Goal: Task Accomplishment & Management: Complete application form

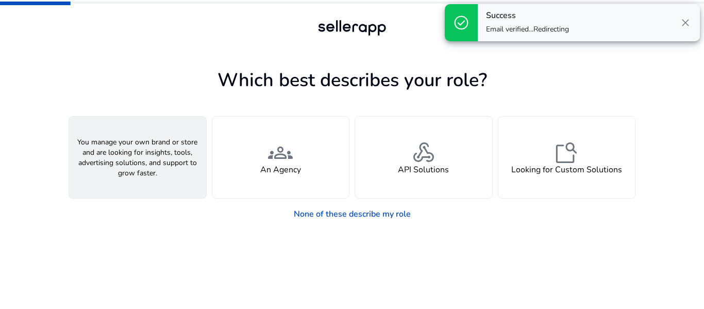
click at [149, 156] on span "person" at bounding box center [137, 152] width 25 height 25
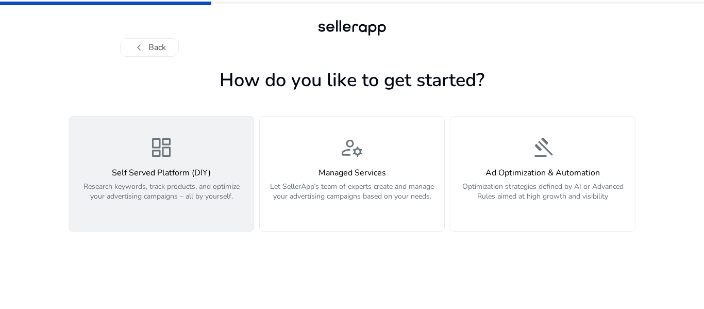
click at [195, 177] on h4 "Self Served Platform (DIY)" at bounding box center [161, 173] width 172 height 10
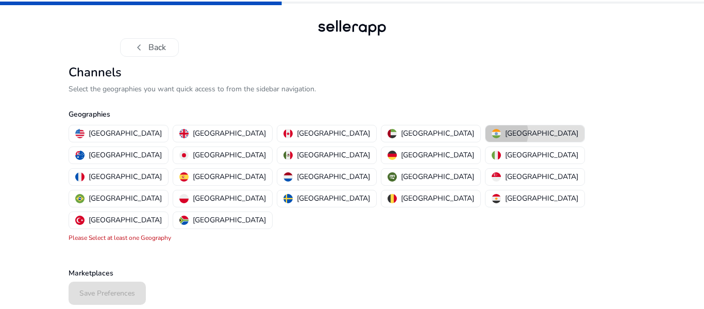
click at [492, 133] on img "button" at bounding box center [496, 133] width 9 height 9
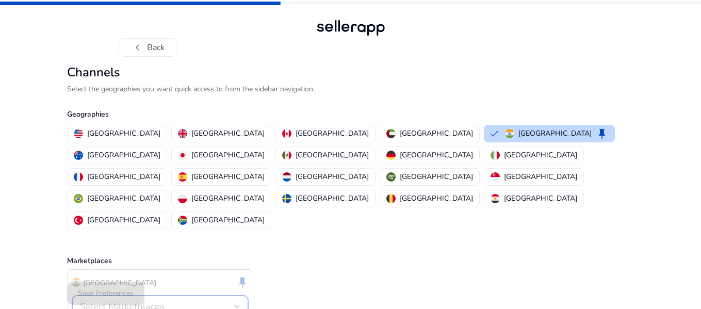
click at [231, 300] on div "Select Marketplaces" at bounding box center [160, 306] width 160 height 12
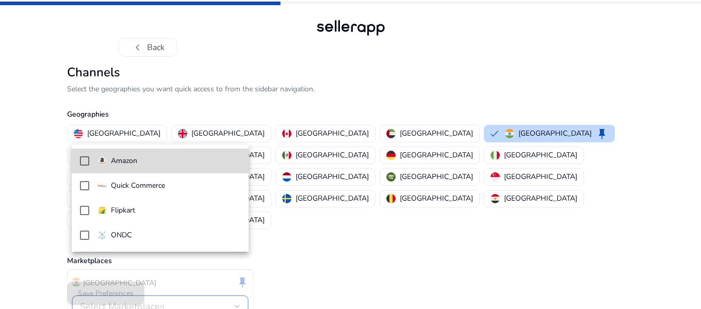
click at [160, 161] on span "Amazon" at bounding box center [168, 160] width 143 height 11
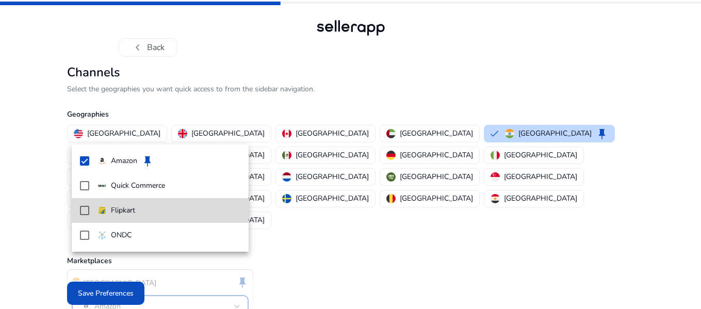
click at [138, 208] on span "Flipkart" at bounding box center [168, 210] width 143 height 11
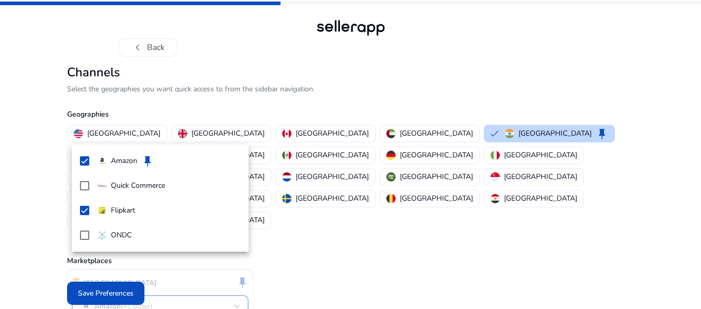
click at [311, 243] on div at bounding box center [350, 154] width 701 height 309
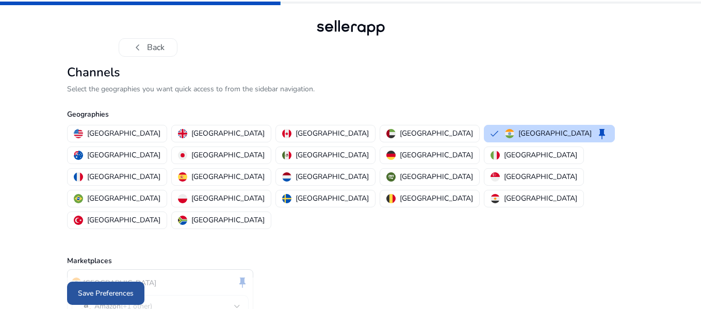
click at [127, 293] on span "Save Preferences" at bounding box center [106, 293] width 56 height 11
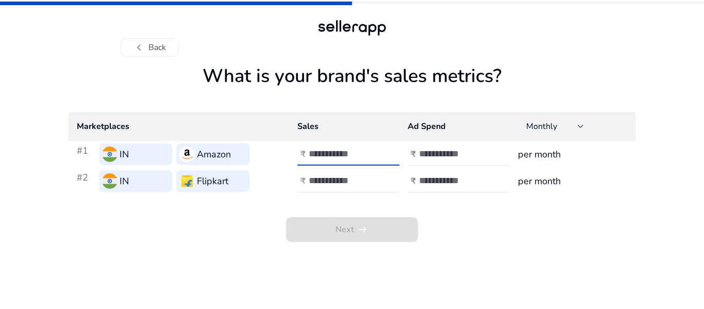
click at [331, 151] on input "number" at bounding box center [344, 153] width 70 height 11
click at [379, 151] on div at bounding box center [355, 154] width 93 height 23
click at [338, 150] on input "number" at bounding box center [344, 153] width 70 height 11
type input "******"
click at [438, 152] on input "number" at bounding box center [454, 153] width 70 height 11
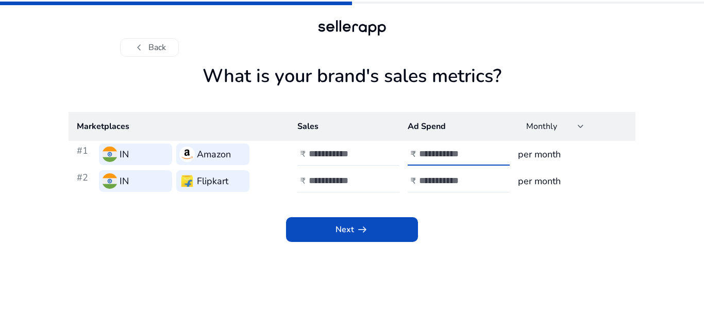
type input "******"
click at [347, 183] on input "number" at bounding box center [344, 180] width 70 height 11
type input "*"
click at [440, 187] on div at bounding box center [465, 181] width 93 height 23
click at [440, 176] on input "number" at bounding box center [454, 180] width 70 height 11
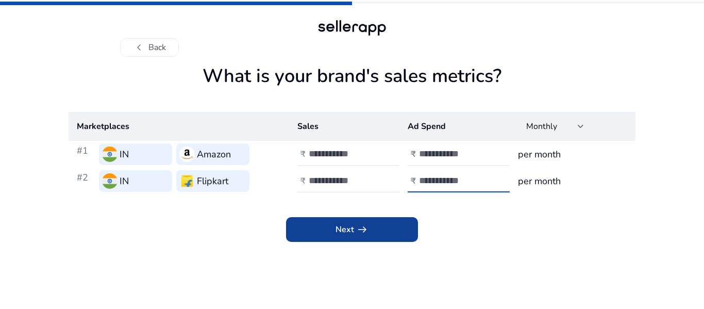
type input "*"
click at [348, 233] on span "Next arrow_right_alt" at bounding box center [352, 229] width 33 height 12
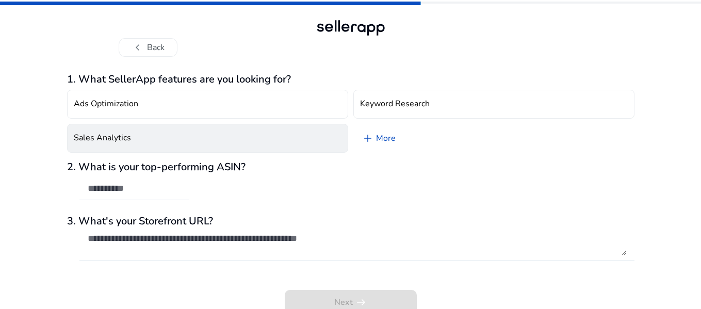
click at [224, 146] on button "Sales Analytics" at bounding box center [207, 138] width 281 height 29
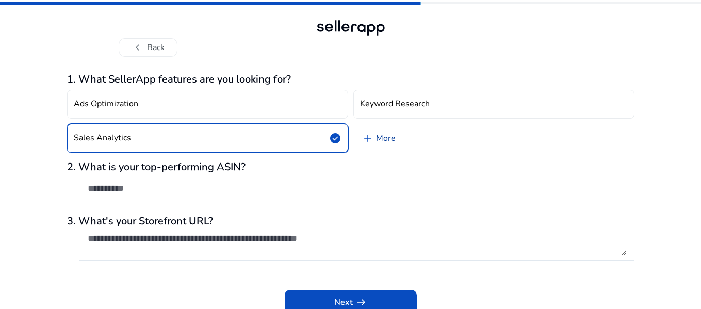
click at [382, 137] on link "add More" at bounding box center [378, 138] width 51 height 29
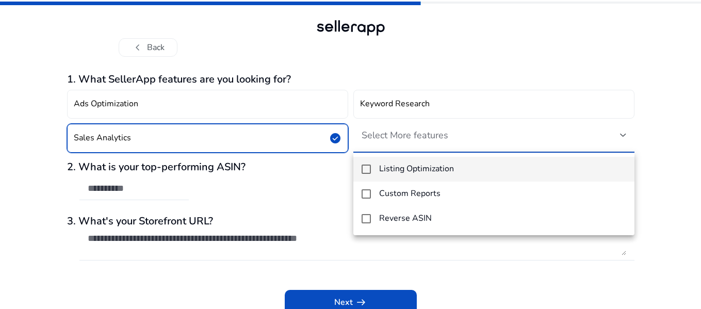
scroll to position [6, 0]
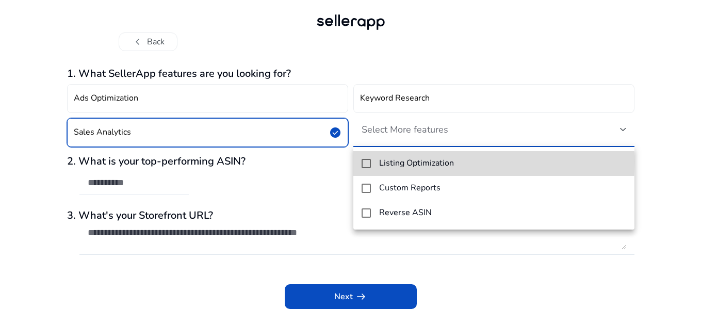
click at [370, 161] on mat-pseudo-checkbox at bounding box center [366, 163] width 9 height 9
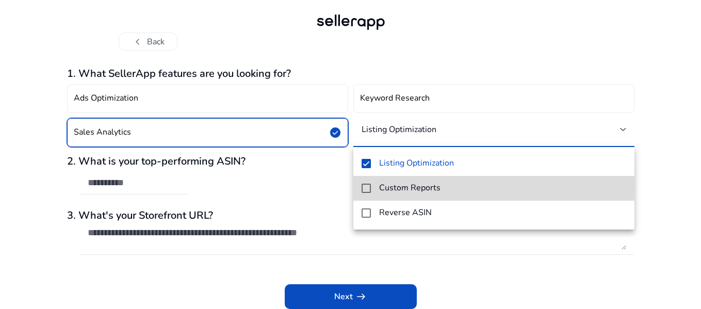
click at [369, 188] on mat-pseudo-checkbox at bounding box center [366, 188] width 9 height 9
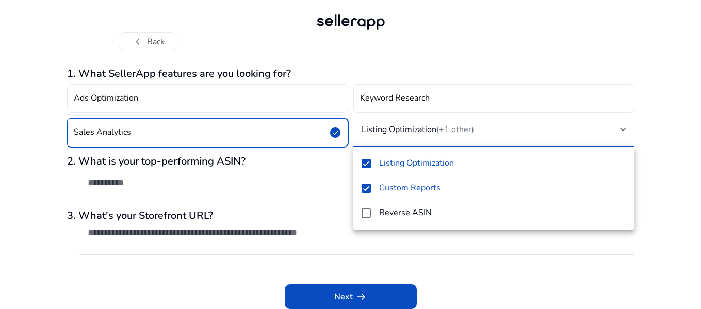
click at [310, 194] on div at bounding box center [350, 154] width 701 height 309
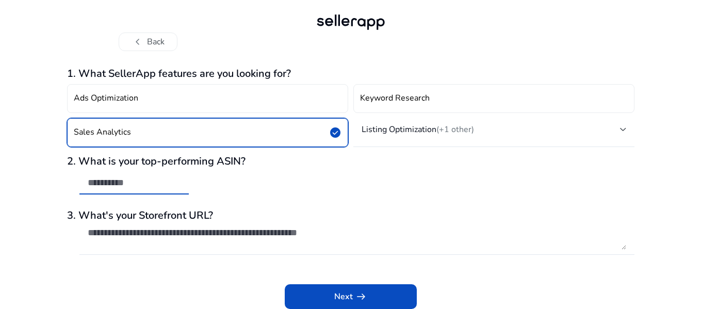
click at [157, 184] on input "text" at bounding box center [134, 182] width 93 height 11
click at [114, 185] on input "text" at bounding box center [134, 182] width 93 height 11
paste input "**********"
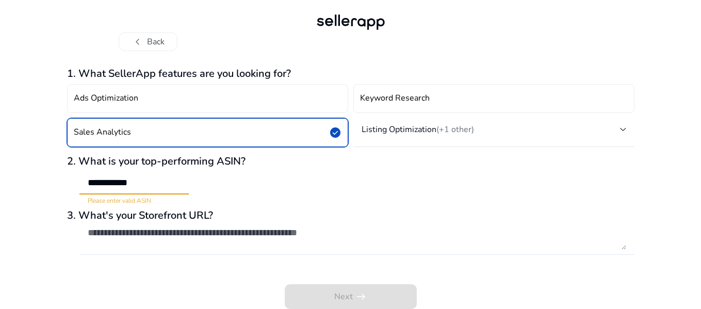
click at [93, 184] on input "**********" at bounding box center [134, 182] width 93 height 11
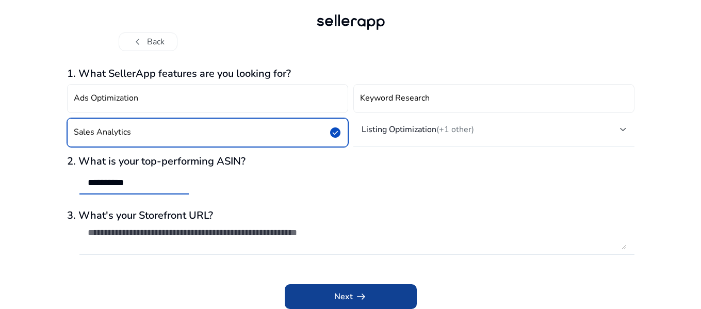
type input "**********"
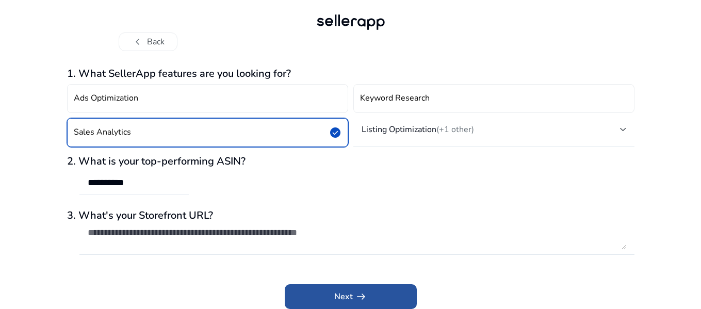
click at [343, 293] on span "Next arrow_right_alt" at bounding box center [350, 296] width 33 height 12
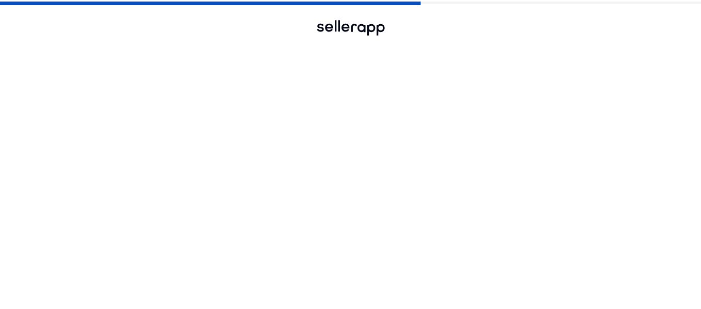
scroll to position [0, 0]
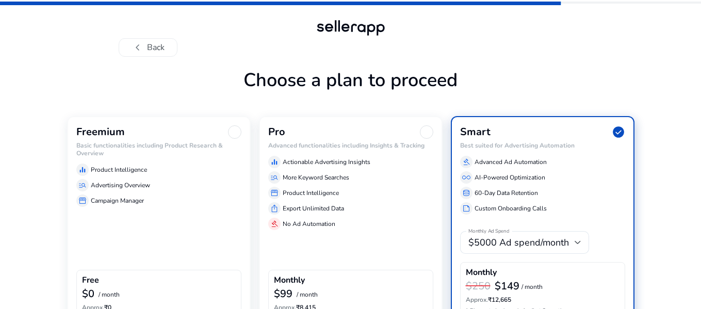
click at [190, 237] on div "Freemium Basic functionalities including Product Research & Overview equalizer …" at bounding box center [159, 222] width 184 height 213
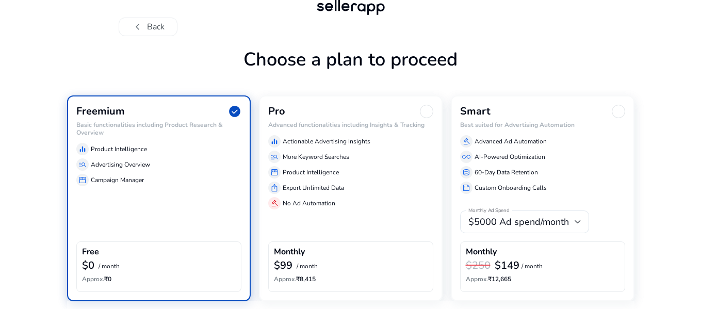
scroll to position [58, 0]
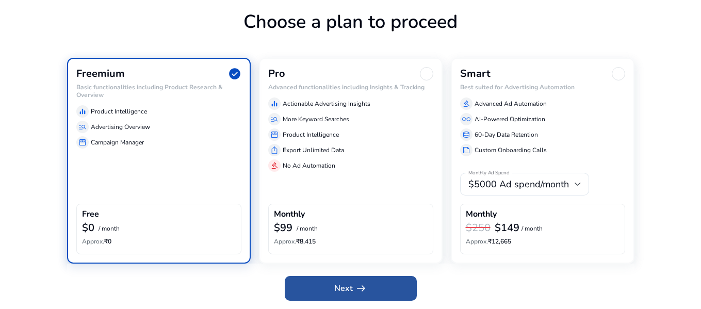
click at [360, 288] on span "arrow_right_alt" at bounding box center [361, 288] width 12 height 12
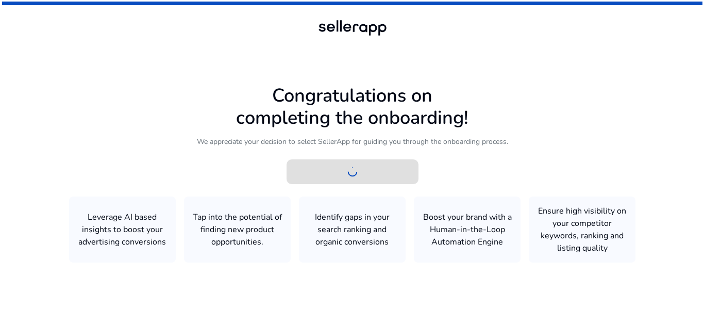
scroll to position [0, 0]
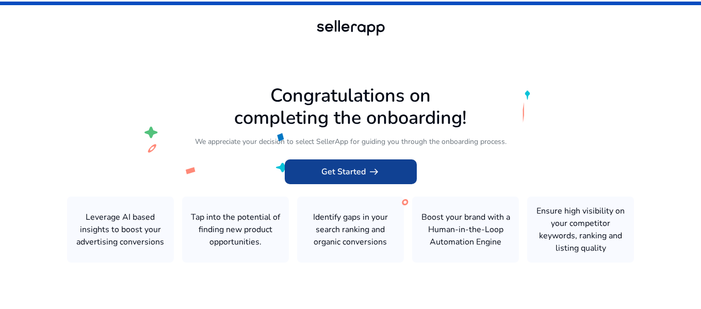
click at [371, 173] on span "arrow_right_alt" at bounding box center [374, 172] width 12 height 12
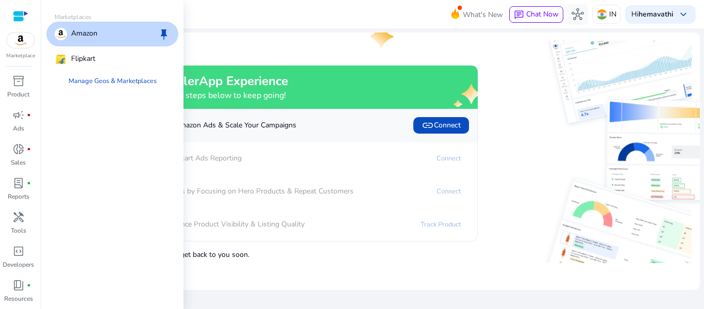
click at [18, 37] on img at bounding box center [21, 39] width 28 height 15
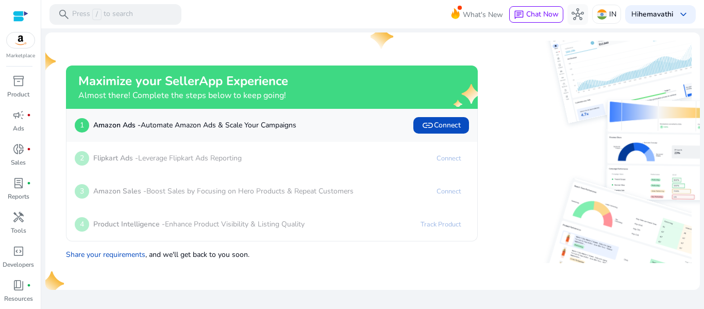
scroll to position [32, 0]
click at [17, 258] on span "book_4" at bounding box center [18, 253] width 12 height 12
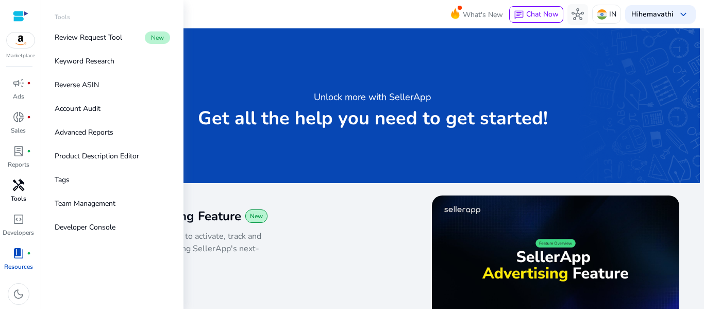
click at [15, 183] on span "handyman" at bounding box center [18, 185] width 12 height 12
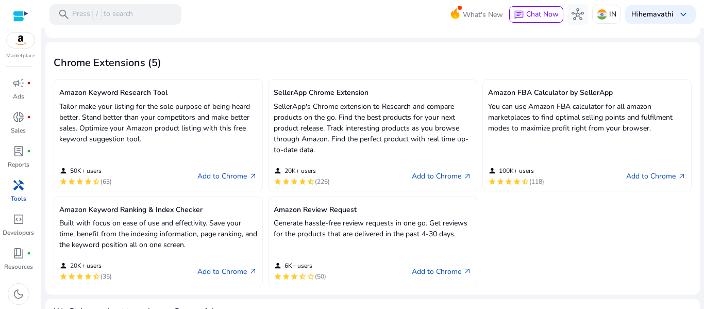
scroll to position [286, 0]
click at [441, 269] on link "Add to Chrome arrow_outward" at bounding box center [442, 270] width 60 height 12
click at [238, 64] on div "Chrome Extensions (5)" at bounding box center [373, 60] width 638 height 23
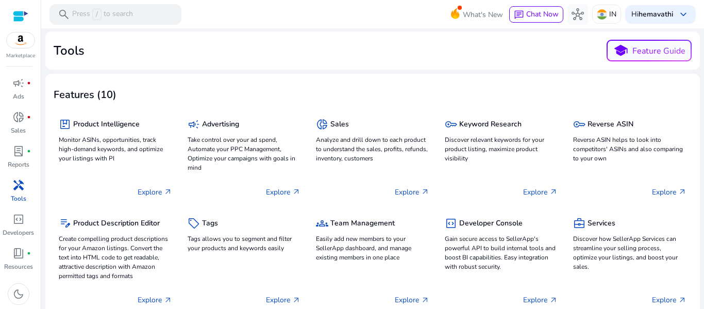
scroll to position [0, 0]
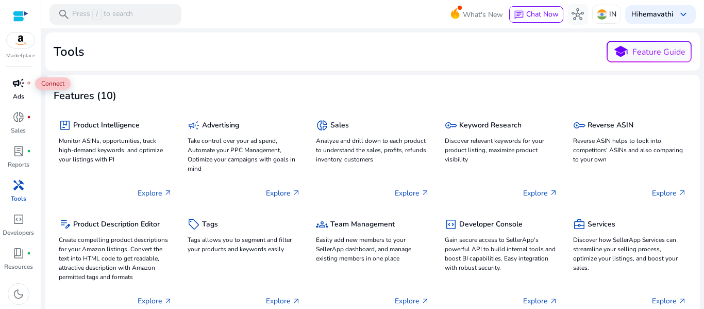
click at [15, 83] on span "campaign" at bounding box center [18, 83] width 12 height 12
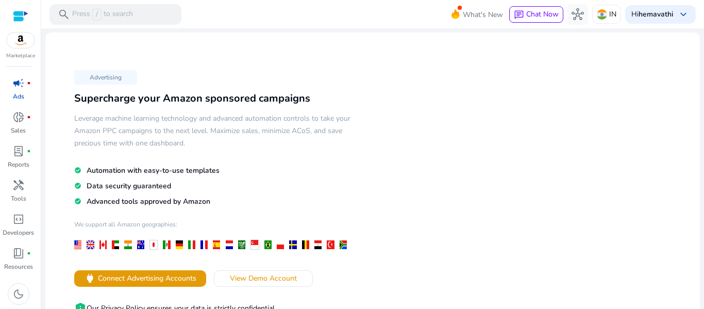
click at [195, 81] on div "Advertising Supercharge your Amazon sponsored campaigns Leverage machine learni…" at bounding box center [213, 203] width 319 height 272
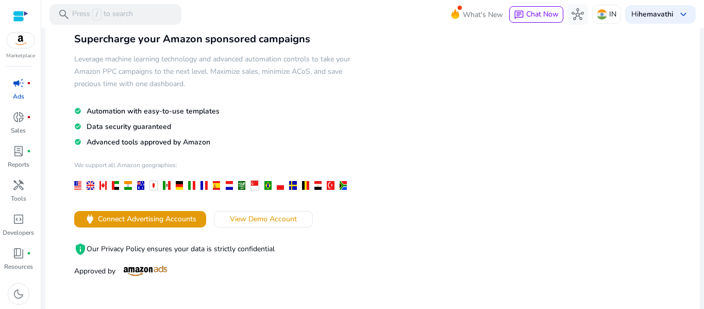
scroll to position [83, 0]
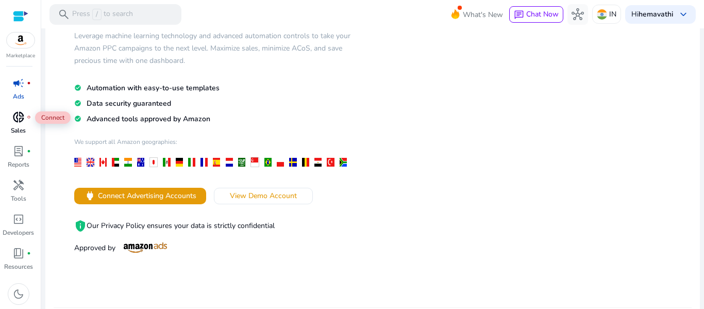
click at [20, 118] on span "donut_small" at bounding box center [18, 117] width 12 height 12
